Goal: Information Seeking & Learning: Learn about a topic

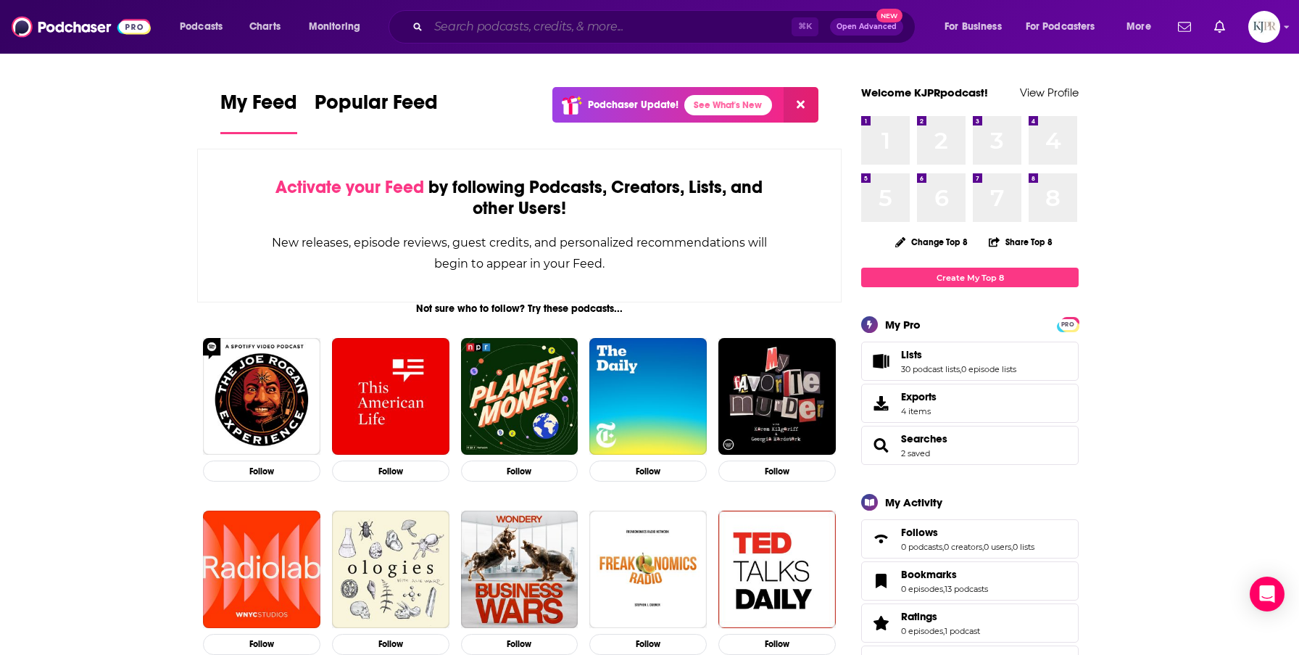
click at [487, 37] on input "Search podcasts, credits, & more..." at bounding box center [609, 26] width 363 height 23
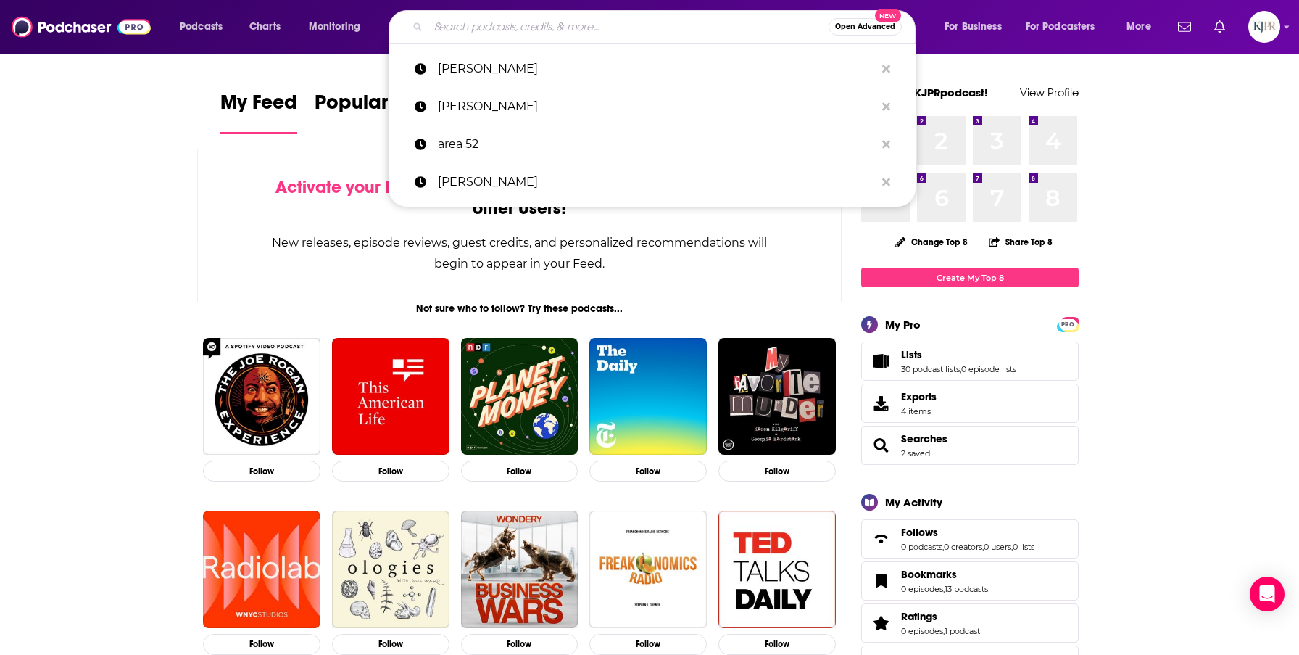
type input "n"
click at [444, 59] on p "[PERSON_NAME]" at bounding box center [656, 69] width 437 height 38
type input "[PERSON_NAME]"
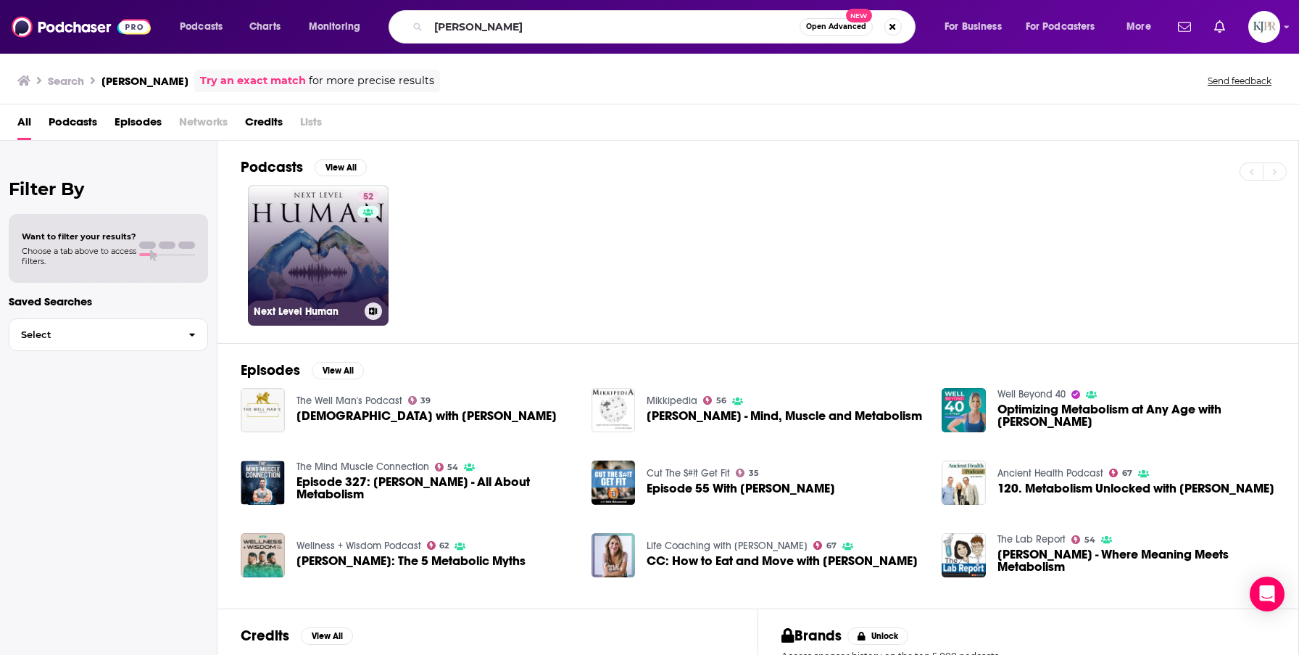
click at [313, 265] on link "52 Next Level Human" at bounding box center [318, 255] width 141 height 141
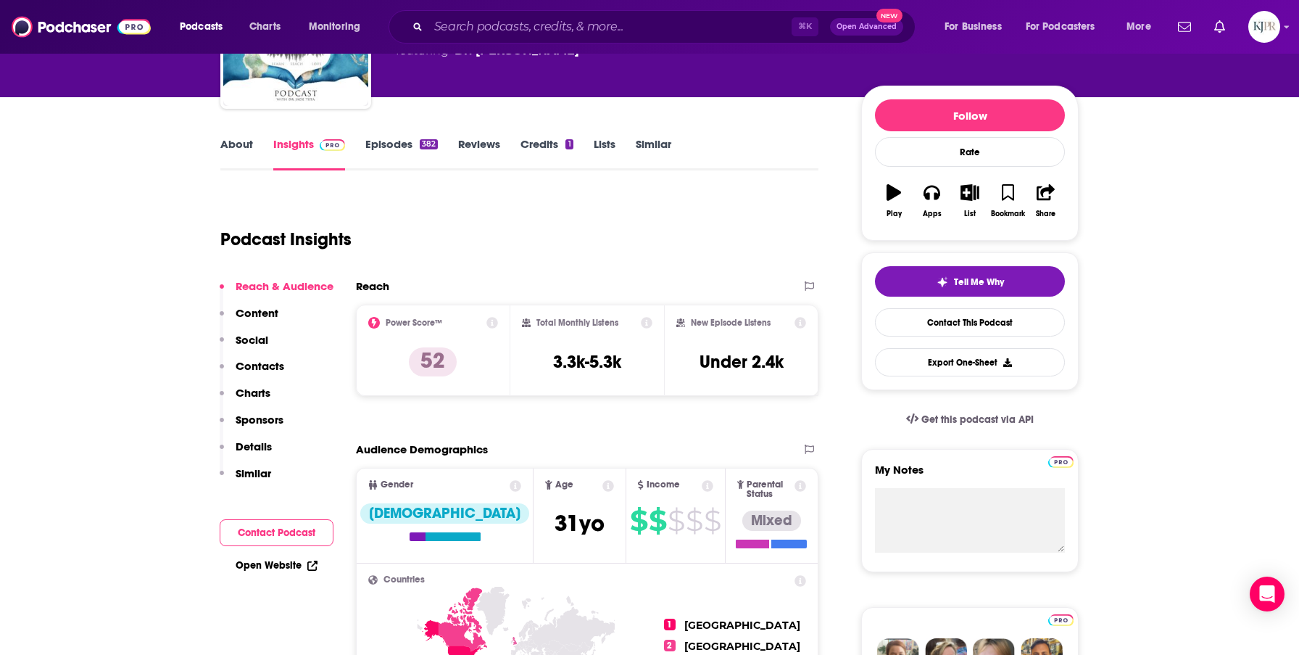
scroll to position [147, 0]
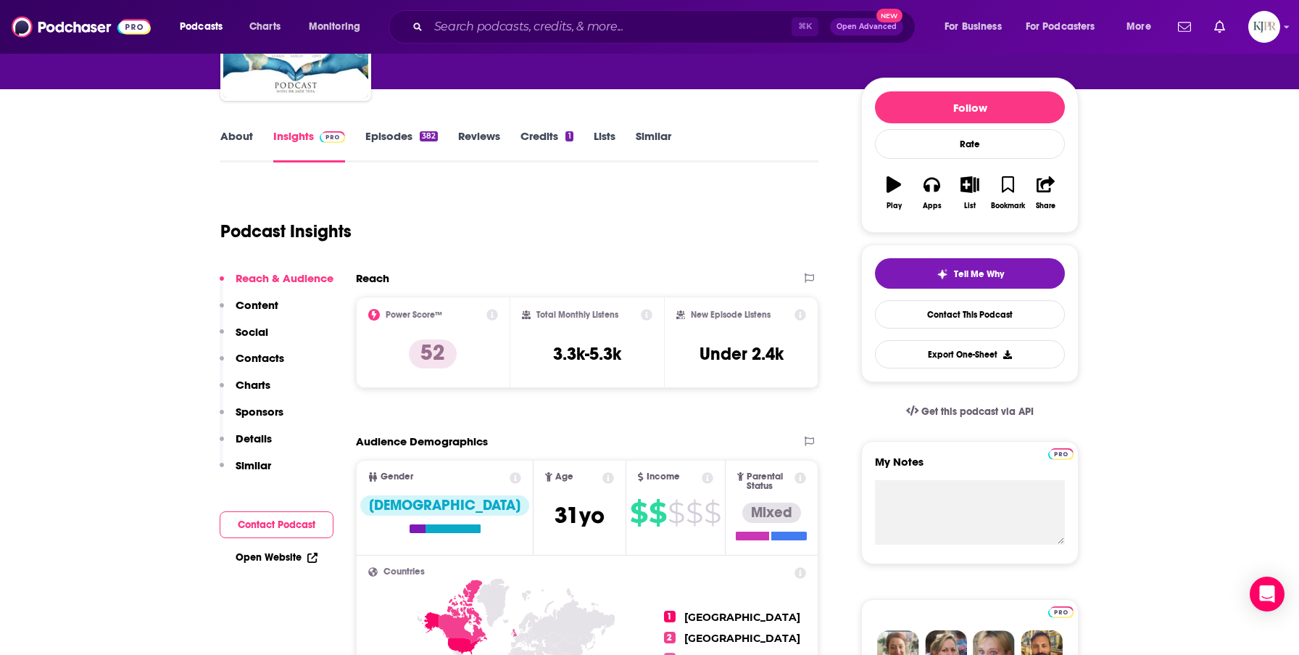
click at [531, 265] on div "Podcast Insights" at bounding box center [519, 229] width 598 height 86
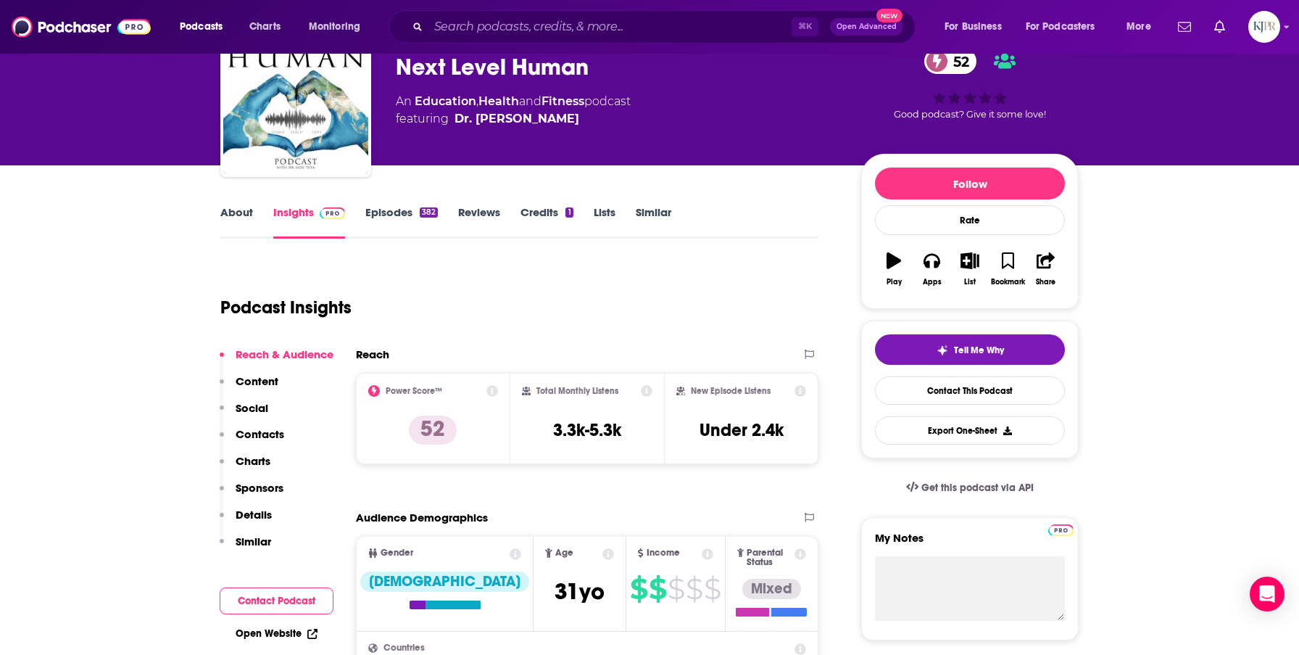
scroll to position [0, 0]
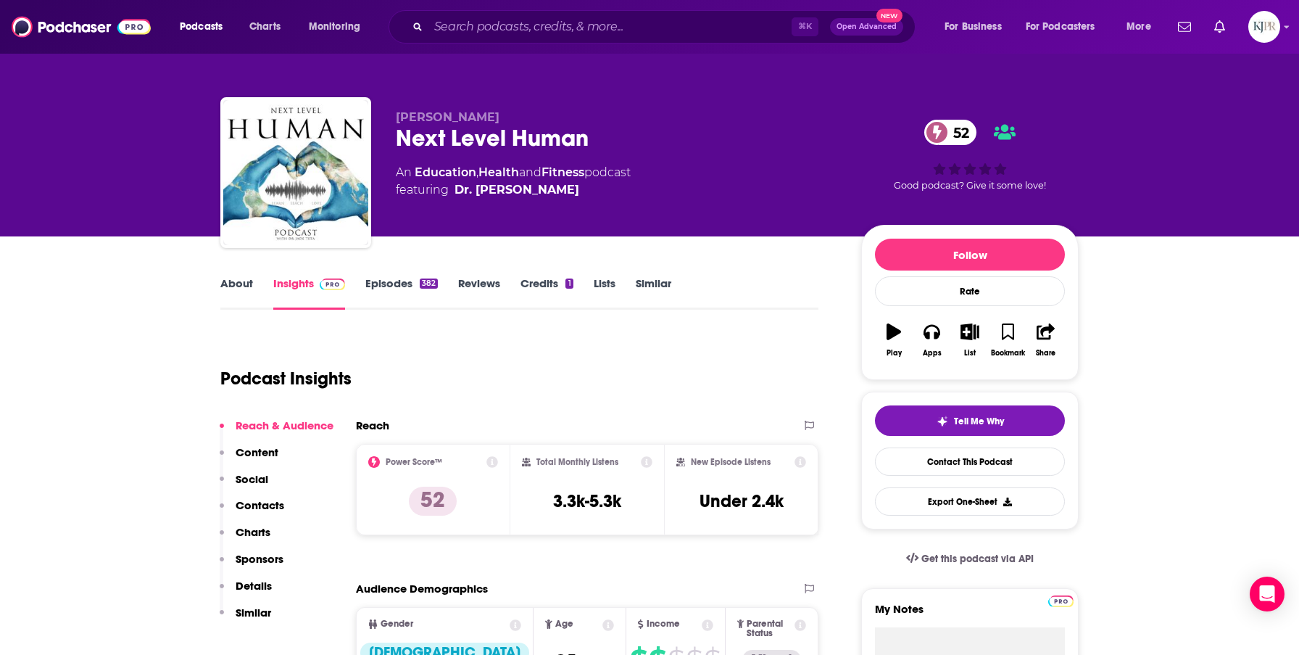
click at [796, 399] on div "Podcast Insights" at bounding box center [513, 370] width 586 height 74
